Goal: Communication & Community: Share content

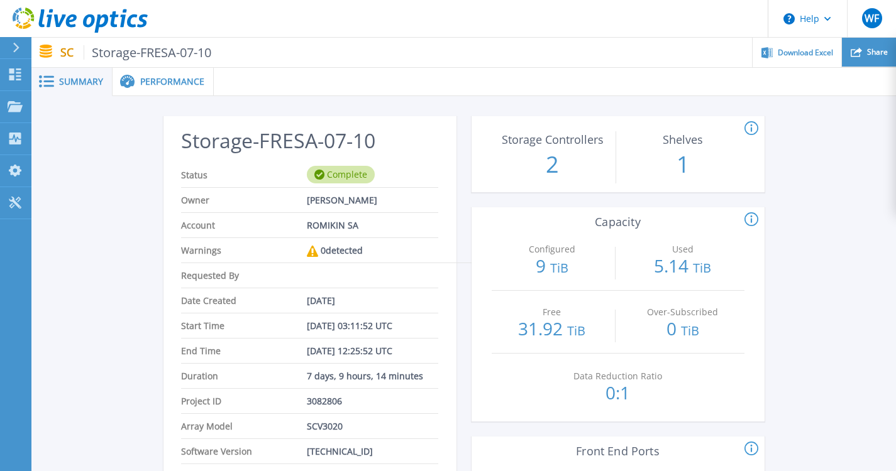
click at [869, 53] on span "Share" at bounding box center [877, 52] width 21 height 8
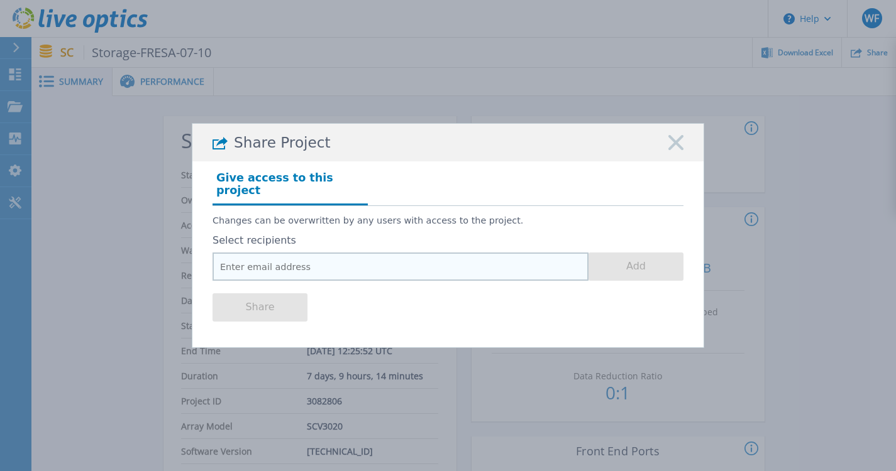
click at [342, 262] on input "email" at bounding box center [400, 267] width 376 height 28
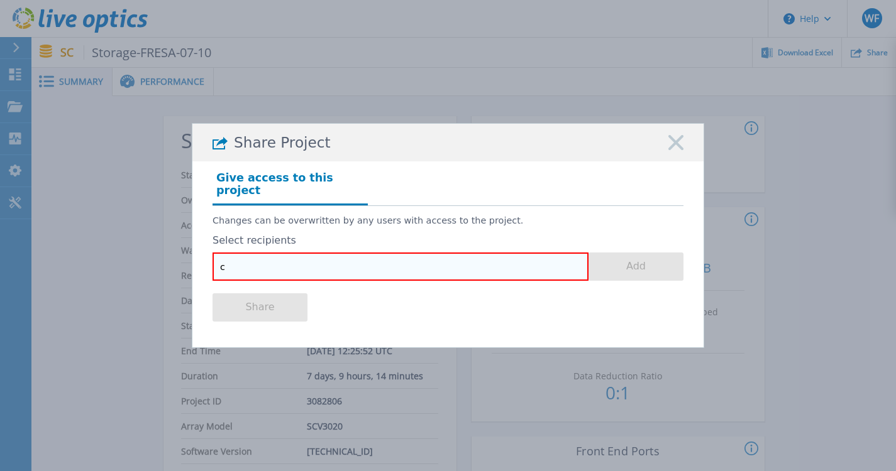
type input "c"
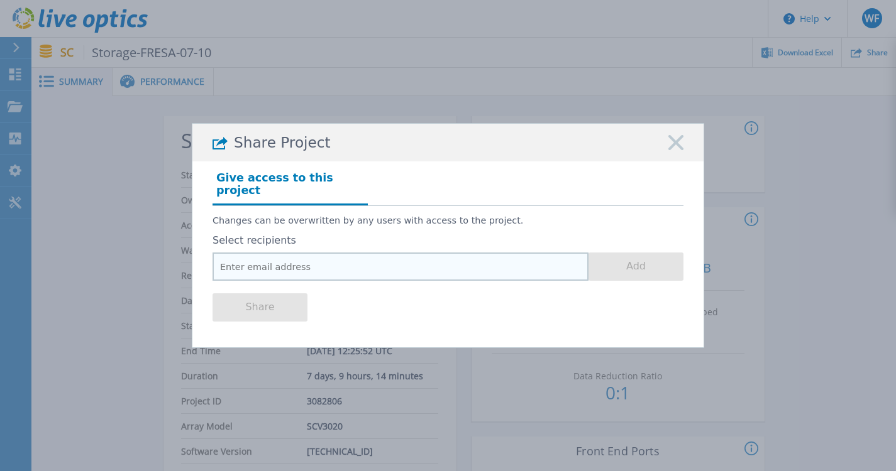
paste input "InsudGrp1535$"
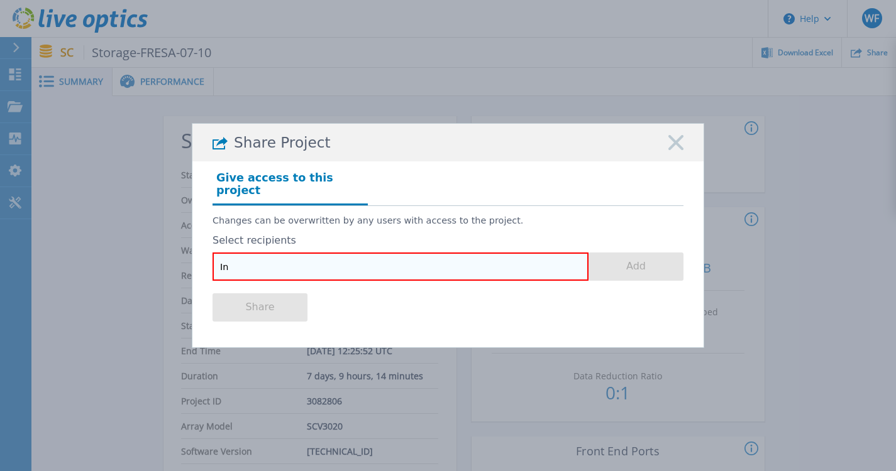
type input "I"
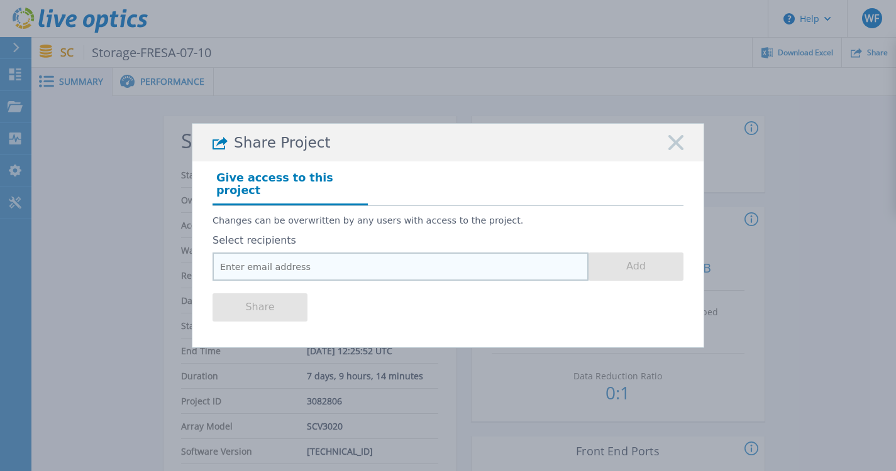
click at [280, 266] on input "email" at bounding box center [400, 267] width 376 height 28
paste input "InsudGrp1535$"
type input "InsudGrp1535$"
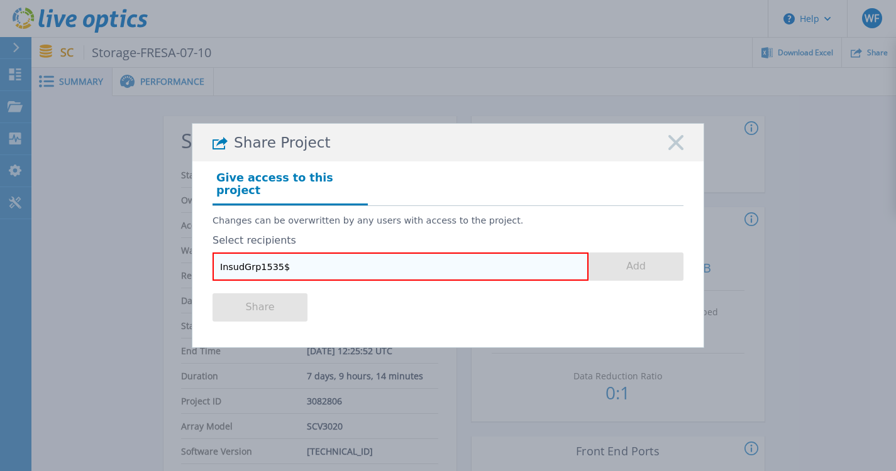
drag, startPoint x: 177, startPoint y: 243, endPoint x: 117, endPoint y: 244, distance: 59.7
click at [123, 243] on div "Share Project Give access to this project Changes can be overwritten by any use…" at bounding box center [448, 235] width 896 height 471
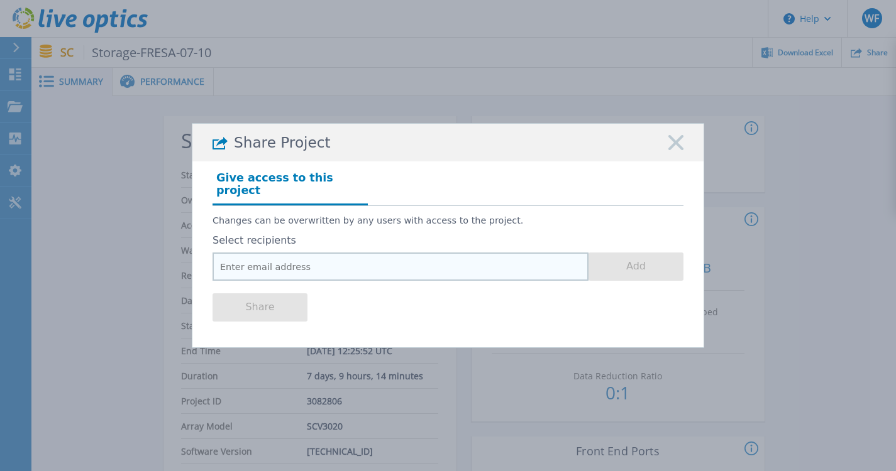
paste input "christian.fernandez@mdyasociados.com.ar"
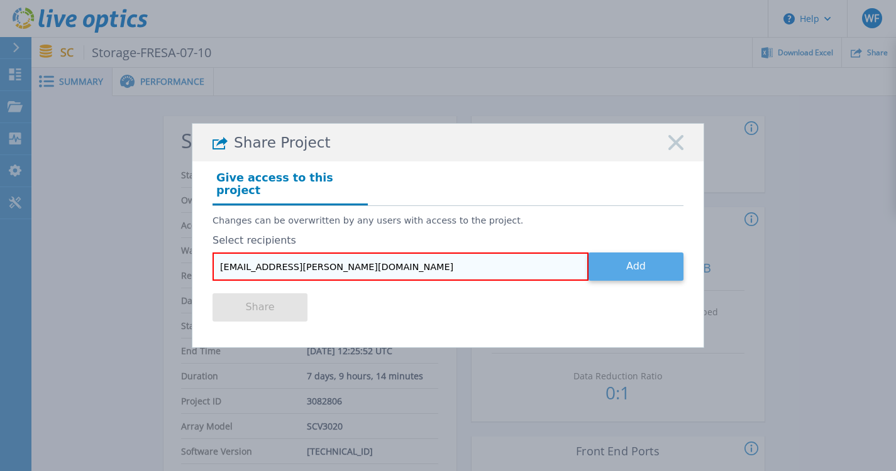
type input "christian.fernandez@mdyasociados.com.ar"
click at [607, 259] on button "Add" at bounding box center [635, 267] width 95 height 28
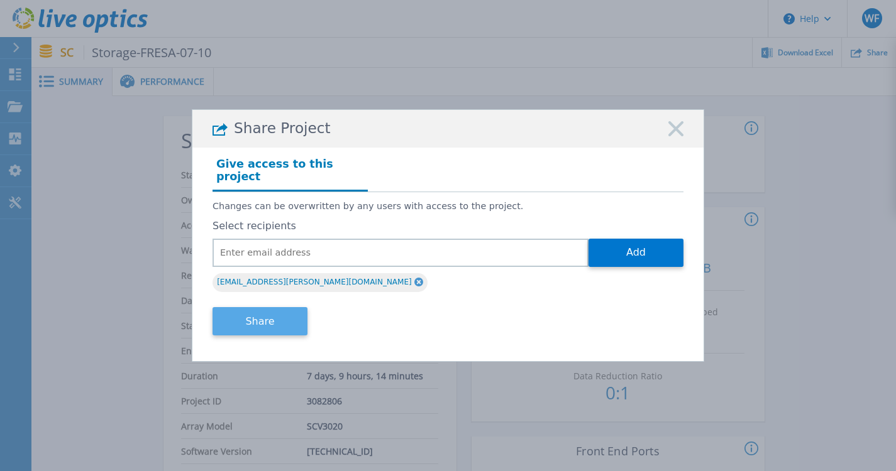
click at [279, 312] on button "Share" at bounding box center [259, 321] width 95 height 28
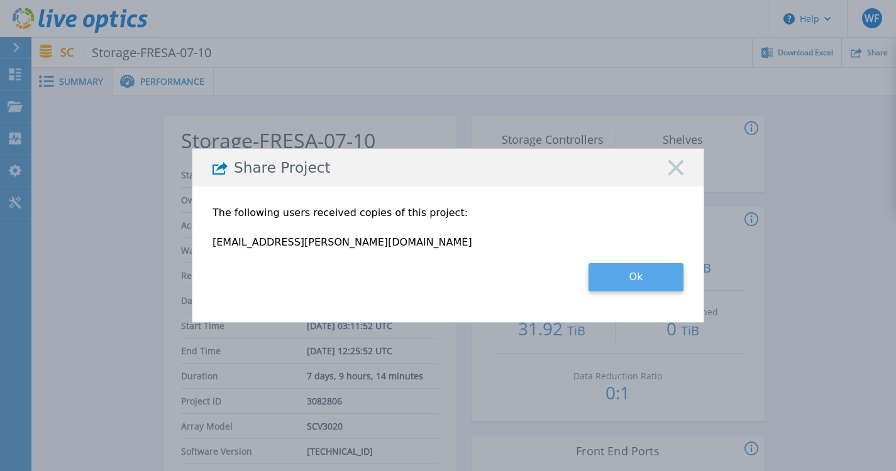
click at [626, 280] on button "Ok" at bounding box center [635, 277] width 95 height 28
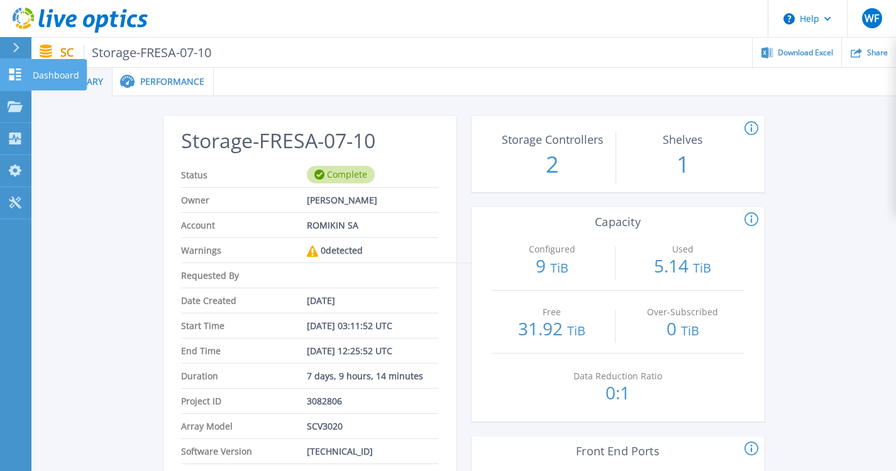
click at [9, 75] on icon at bounding box center [15, 75] width 15 height 12
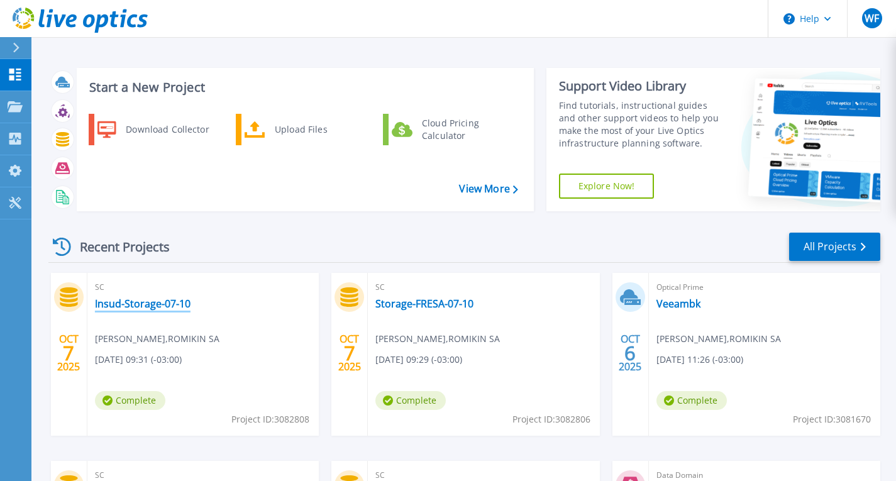
click at [146, 302] on link "Insud-Storage-07-10" at bounding box center [143, 303] width 96 height 13
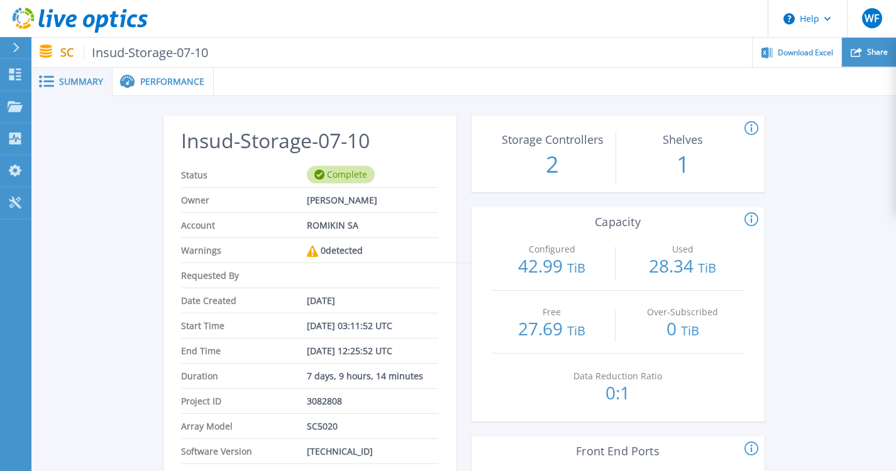
click at [872, 56] on span "Share" at bounding box center [877, 52] width 21 height 8
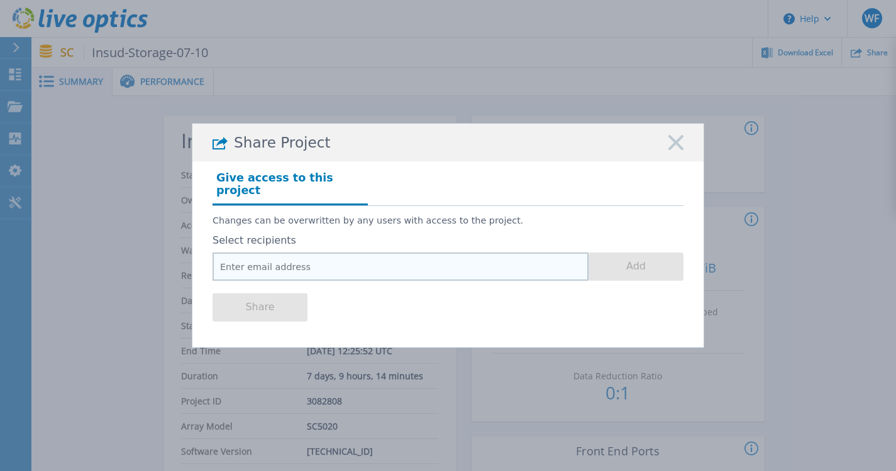
click at [421, 264] on input "email" at bounding box center [400, 267] width 376 height 28
paste input "christian.fernandez@mdyasociados.com.ar"
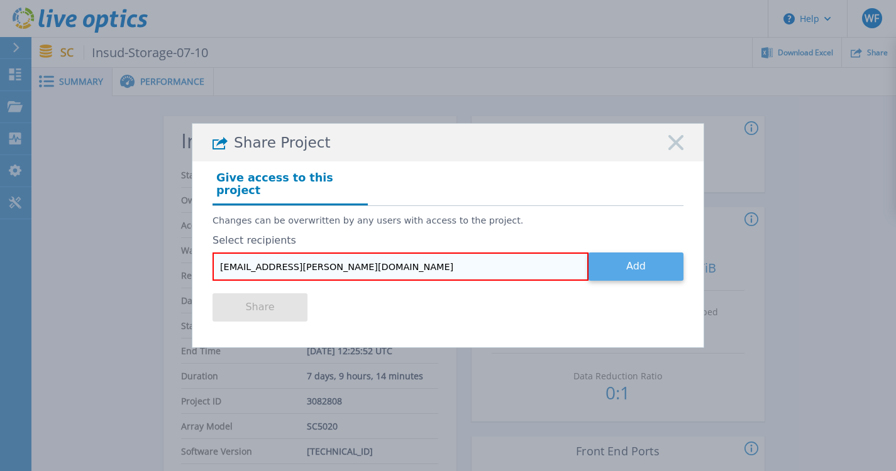
type input "christian.fernandez@mdyasociados.com.ar"
click at [611, 265] on button "Add" at bounding box center [635, 267] width 95 height 28
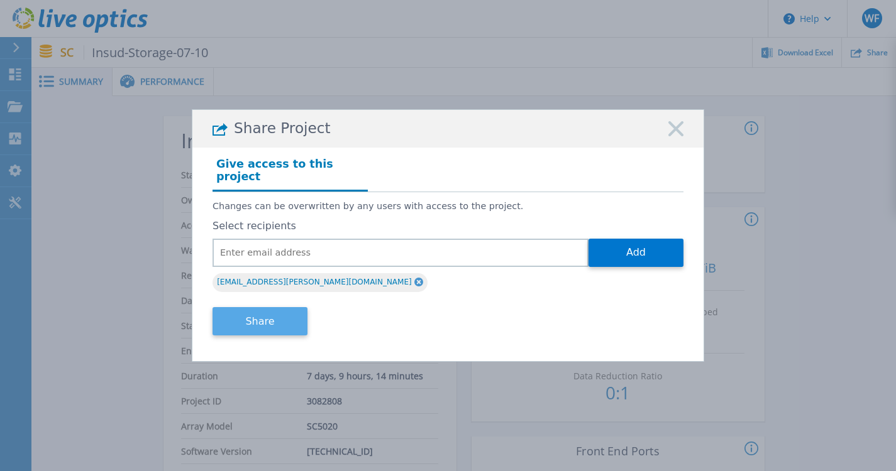
click at [275, 322] on button "Share" at bounding box center [259, 321] width 95 height 28
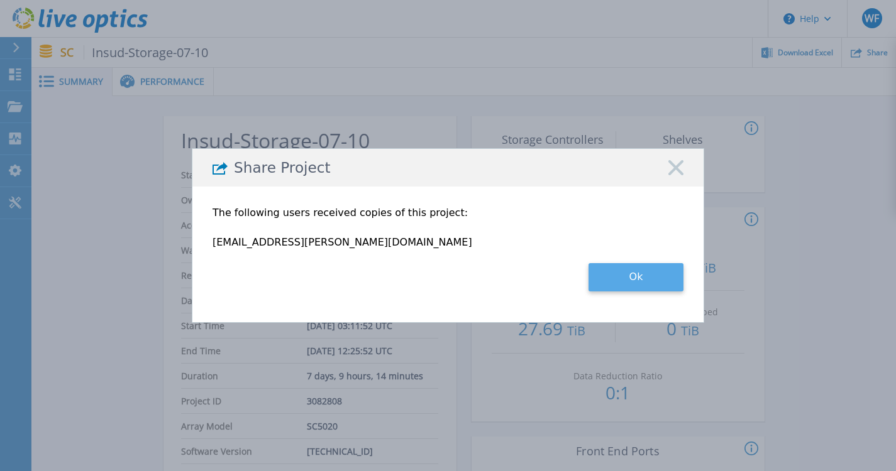
click at [620, 282] on button "Ok" at bounding box center [635, 277] width 95 height 28
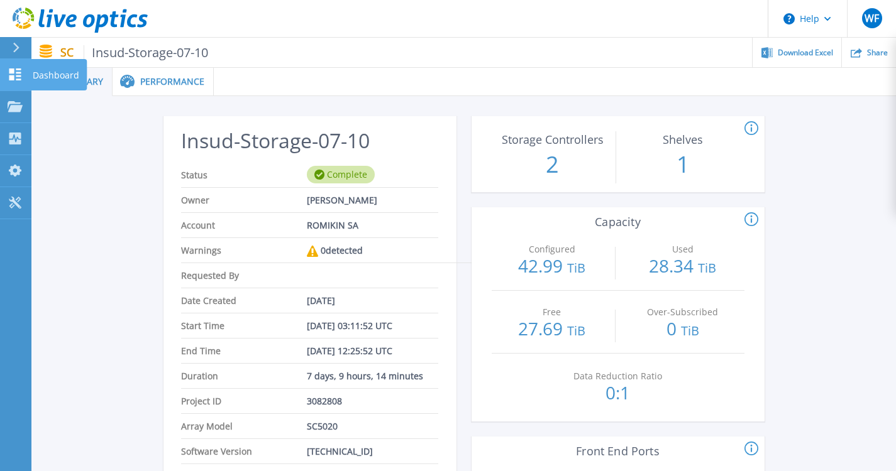
click at [18, 75] on icon at bounding box center [15, 75] width 12 height 12
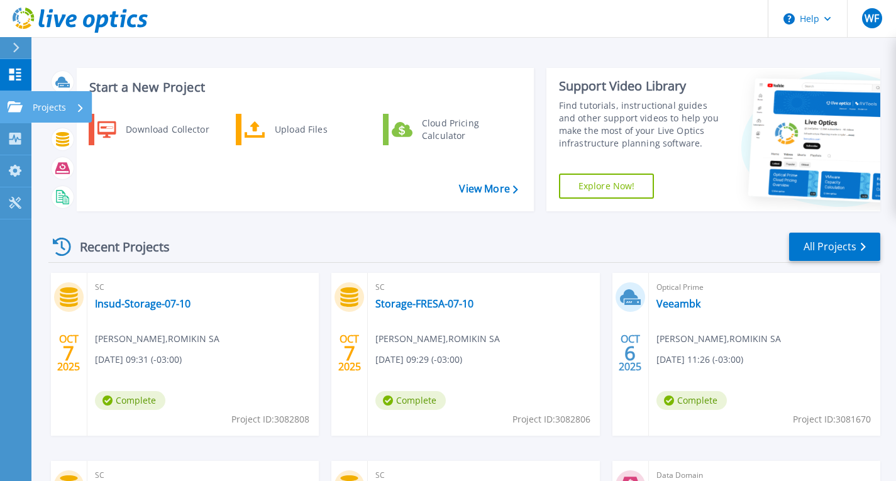
click at [19, 109] on icon at bounding box center [15, 106] width 15 height 11
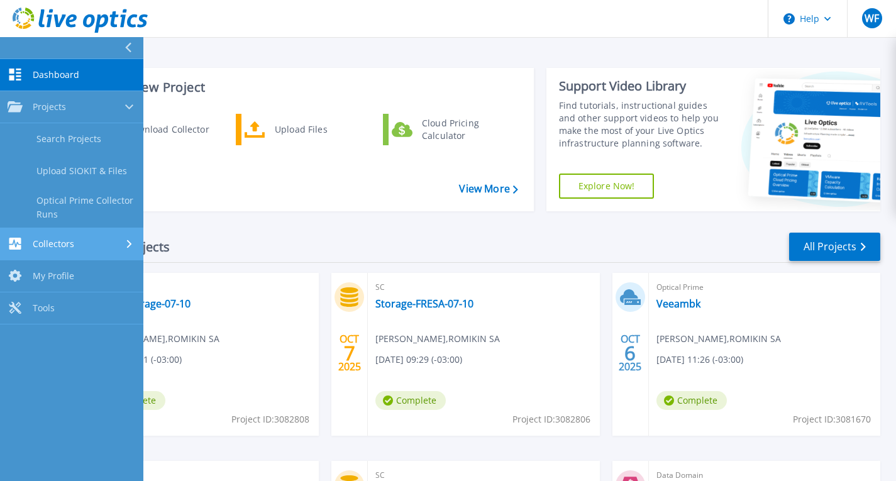
click at [32, 238] on div "Collectors" at bounding box center [41, 244] width 67 height 12
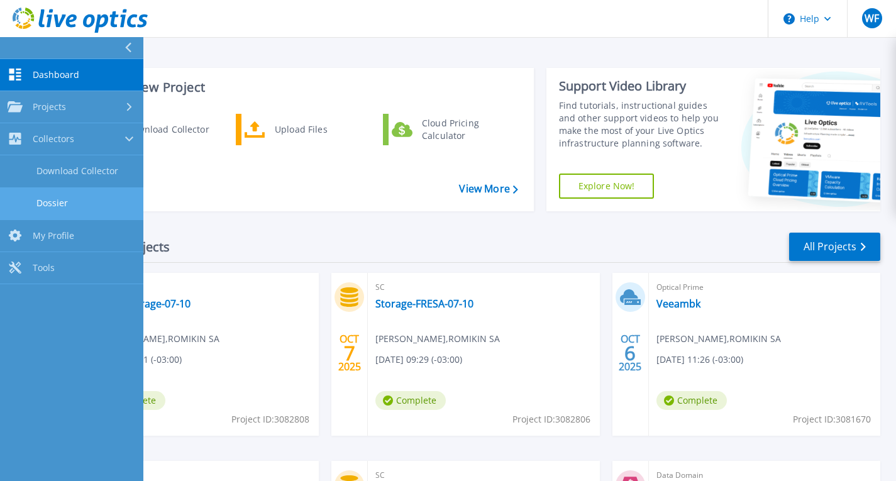
click at [67, 204] on link "Dossier" at bounding box center [71, 203] width 143 height 32
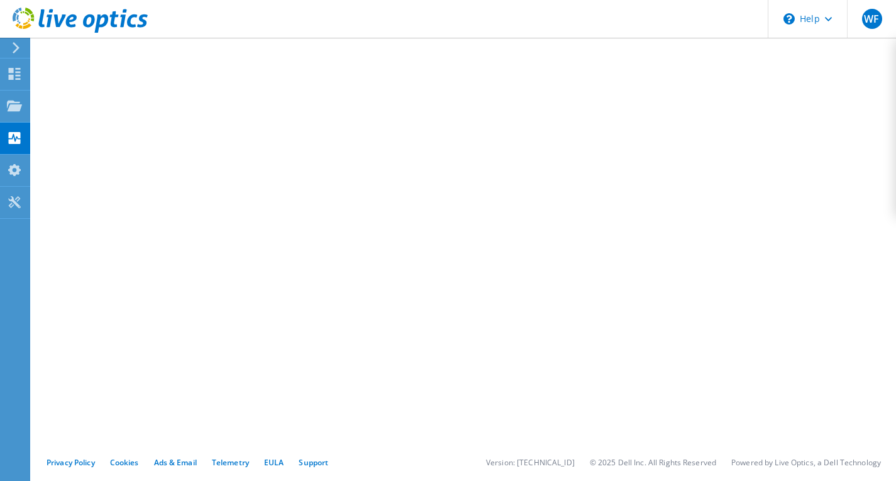
click at [19, 49] on icon at bounding box center [15, 47] width 9 height 11
